Goal: Transaction & Acquisition: Register for event/course

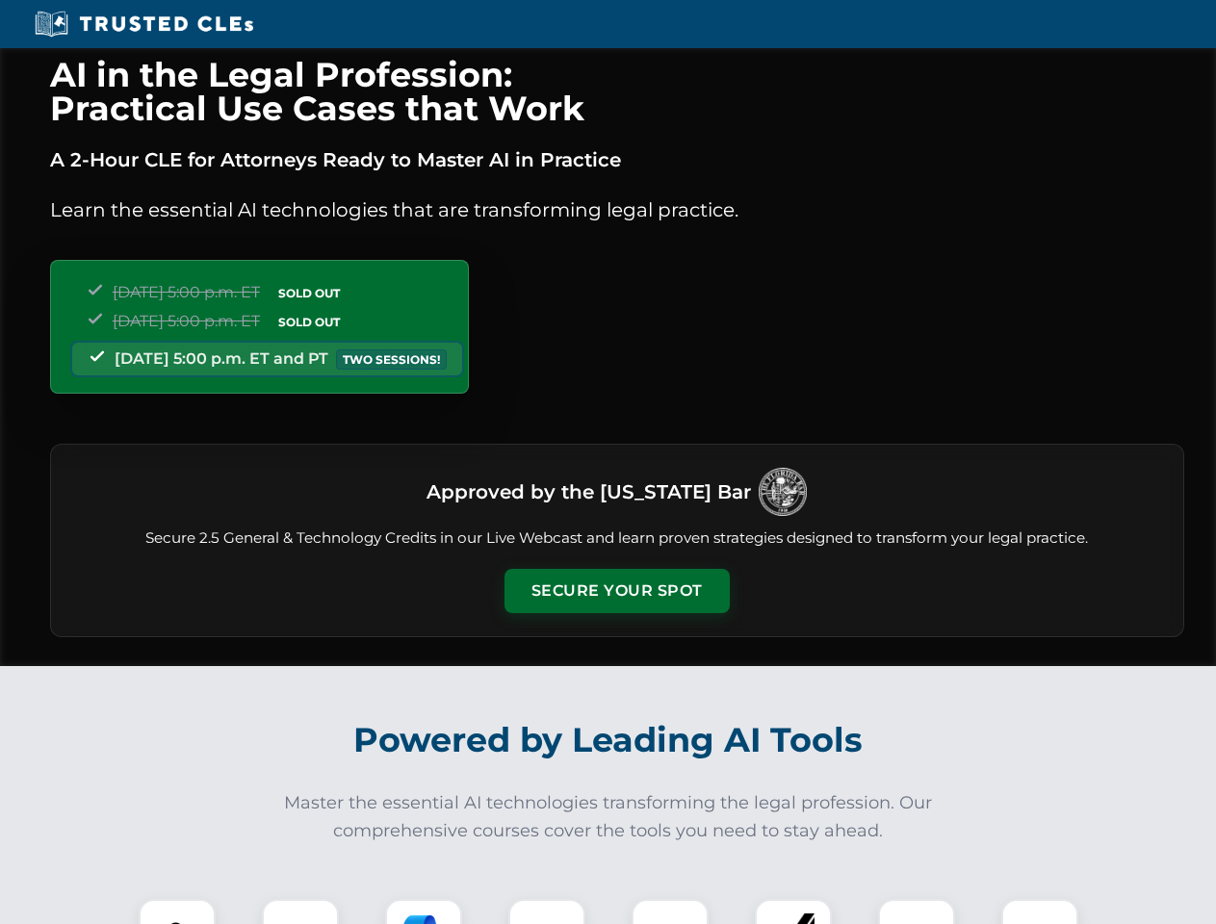
click at [616, 591] on button "Secure Your Spot" at bounding box center [616, 591] width 225 height 44
click at [177, 911] on img at bounding box center [177, 938] width 56 height 56
click at [300, 911] on div at bounding box center [300, 937] width 77 height 77
click at [424, 911] on div at bounding box center [423, 937] width 77 height 77
